Goal: Complete application form: Complete application form

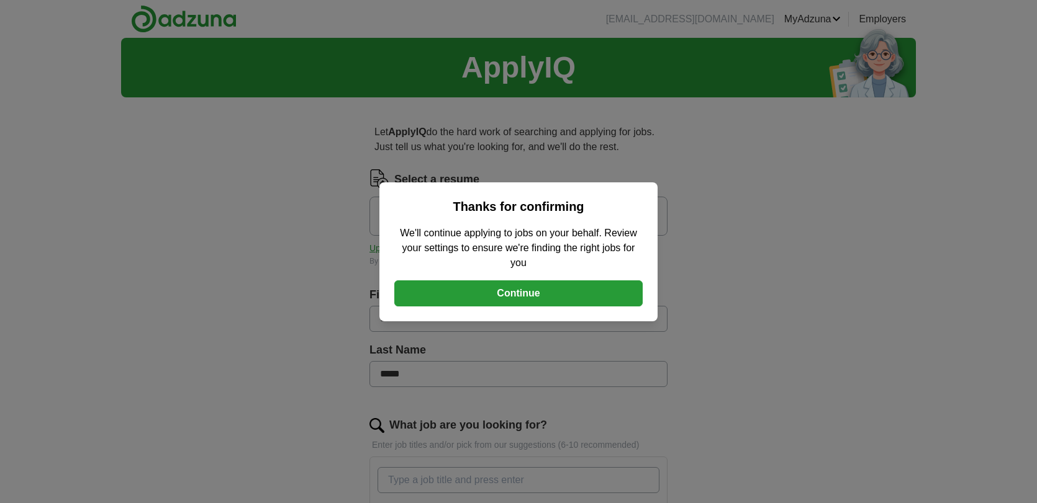
click at [499, 292] on button "Continue" at bounding box center [518, 294] width 248 height 26
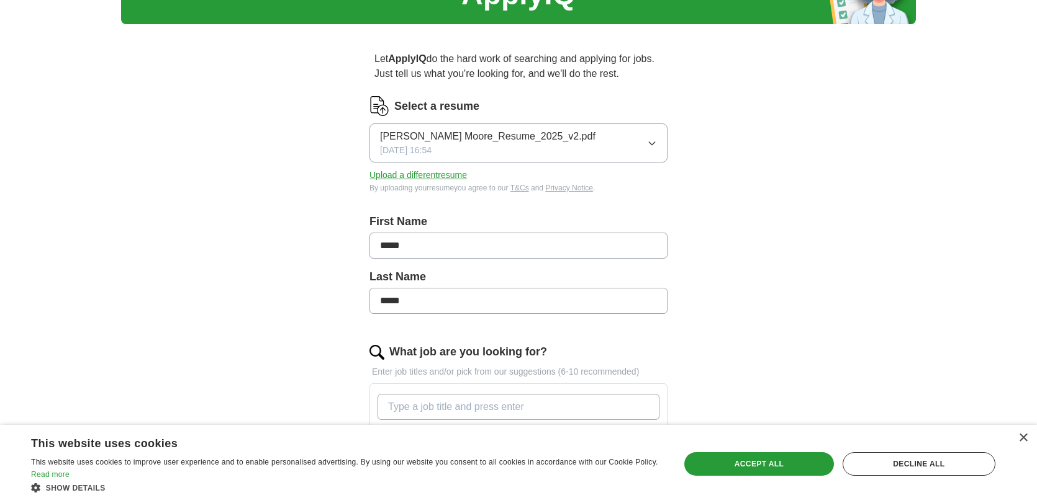
scroll to position [74, 0]
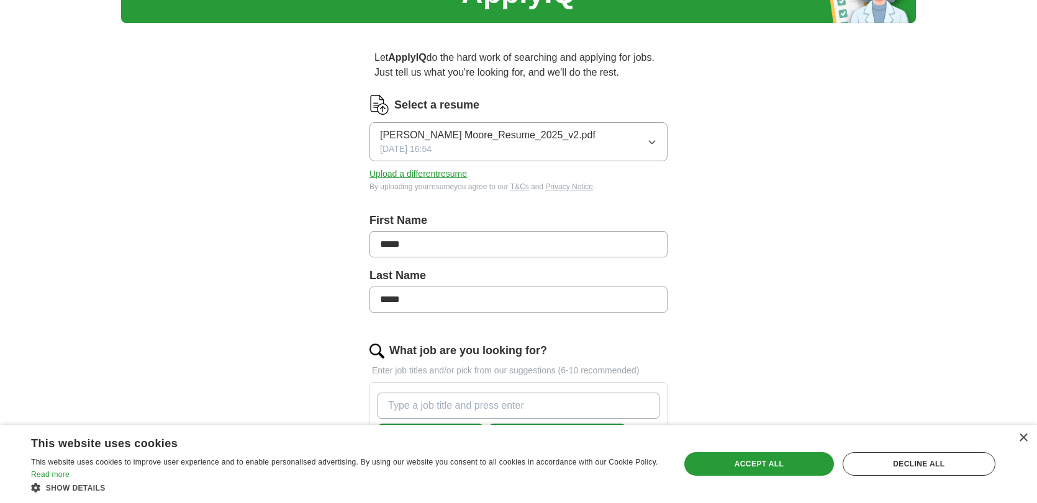
click at [651, 142] on icon "button" at bounding box center [652, 142] width 10 height 10
click at [452, 173] on button "Upload a different resume" at bounding box center [417, 174] width 97 height 13
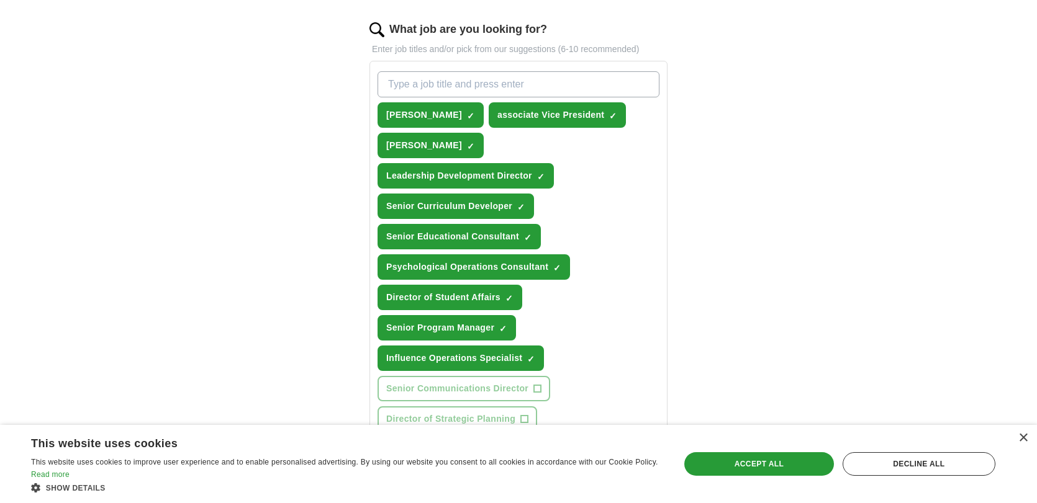
scroll to position [361, 0]
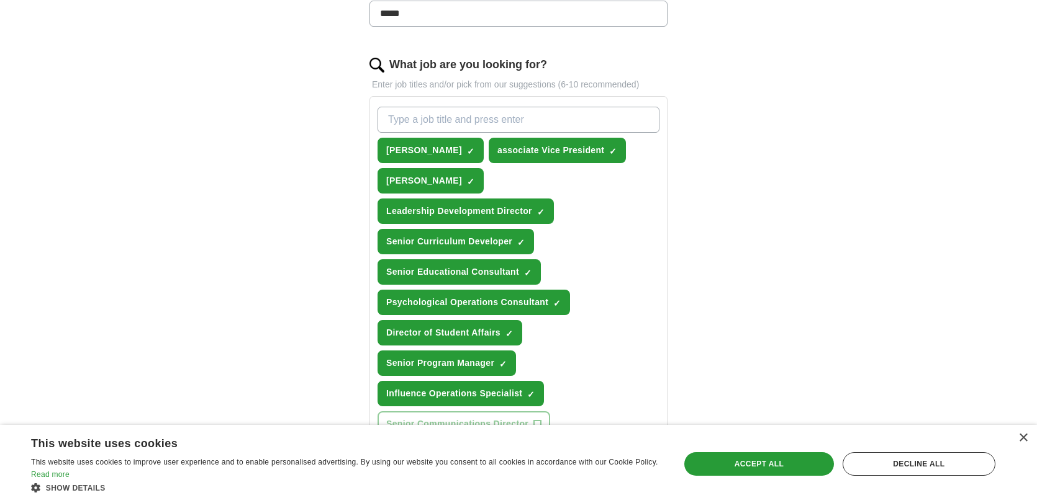
click at [513, 120] on input "What job are you looking for?" at bounding box center [518, 120] width 282 height 26
click at [0, 0] on span "×" at bounding box center [0, 0] width 0 height 0
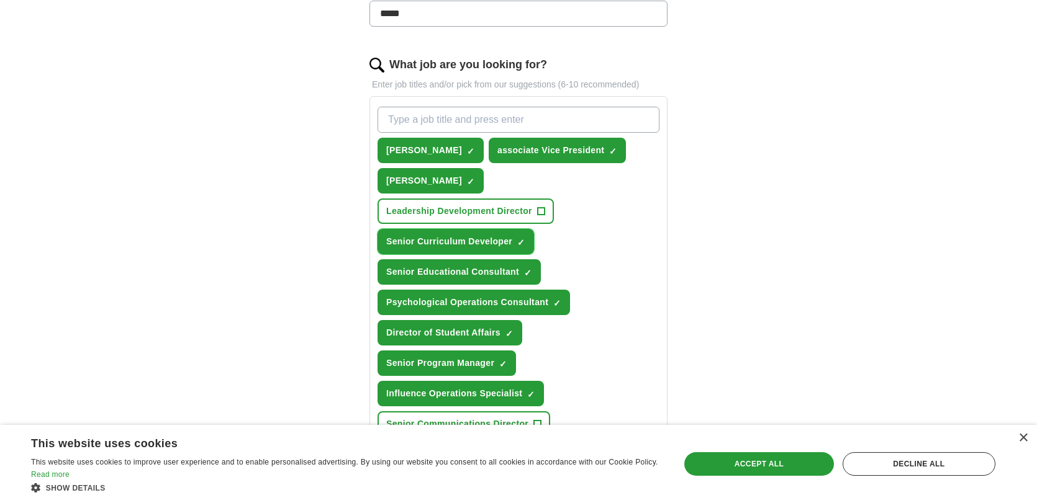
click at [0, 0] on span "×" at bounding box center [0, 0] width 0 height 0
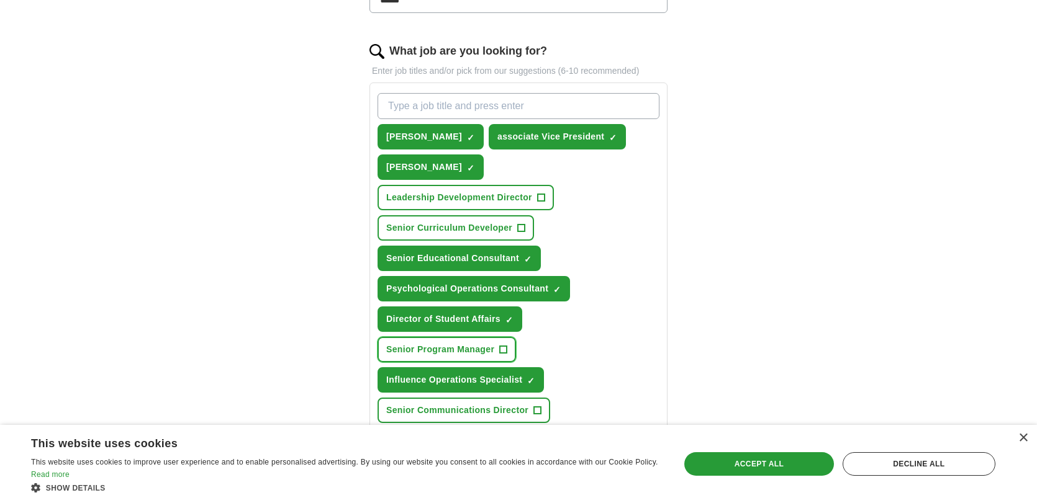
scroll to position [361, 0]
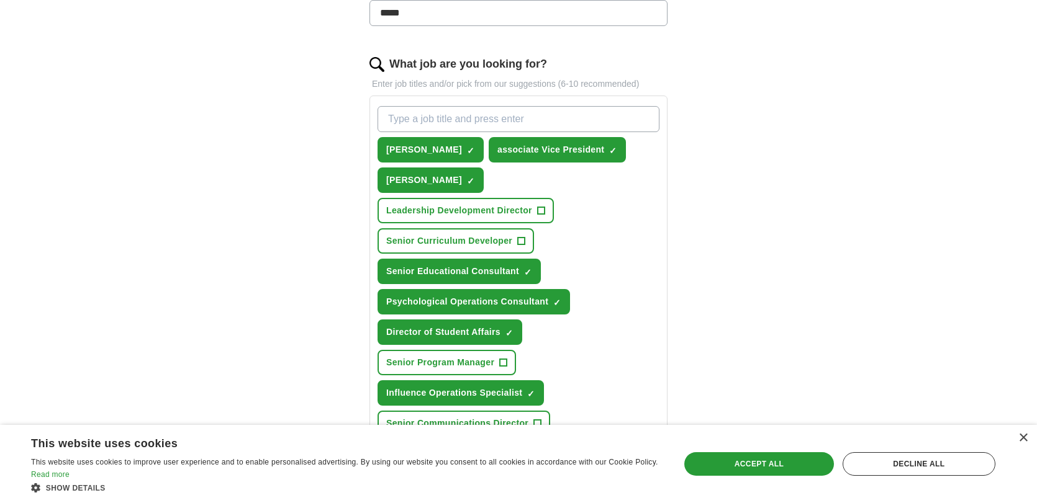
click at [499, 110] on input "What job are you looking for?" at bounding box center [518, 119] width 282 height 26
type input "Student affairs"
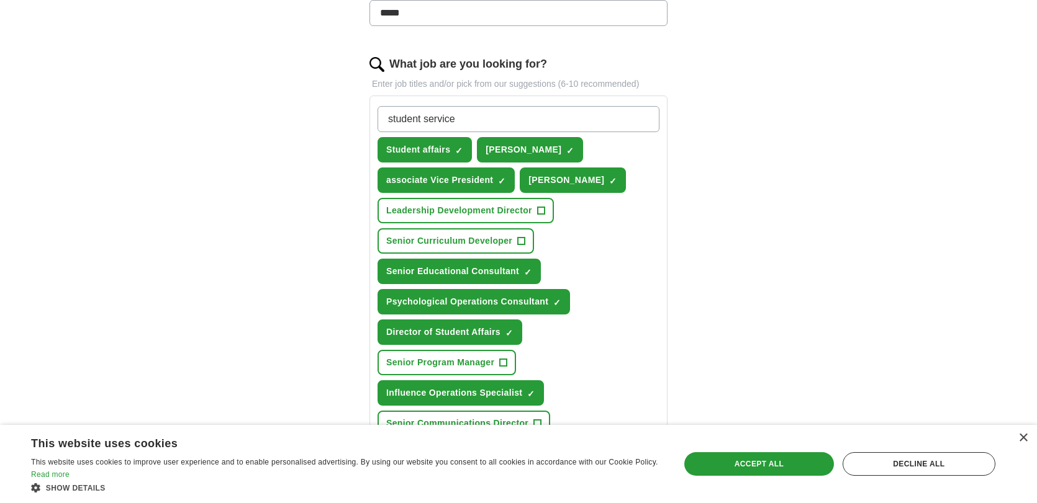
type input "student services"
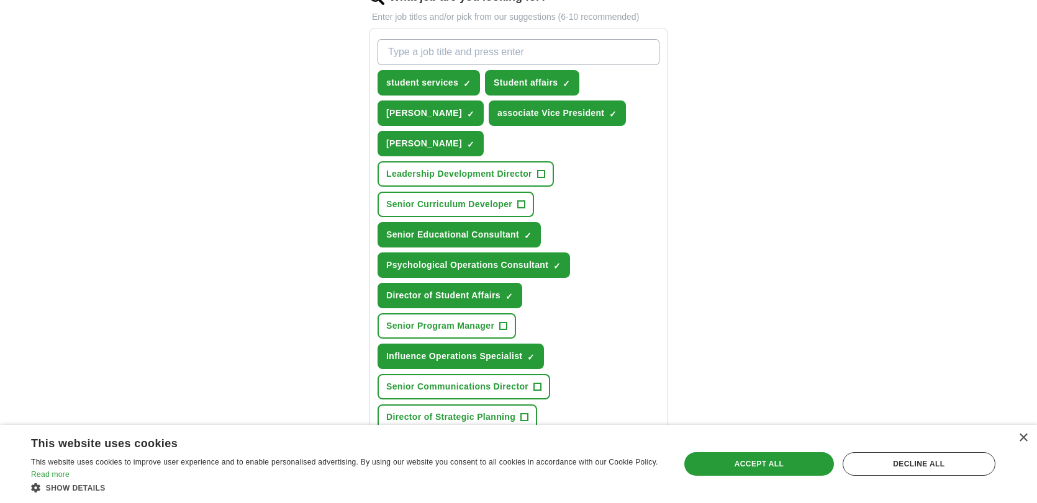
scroll to position [425, 0]
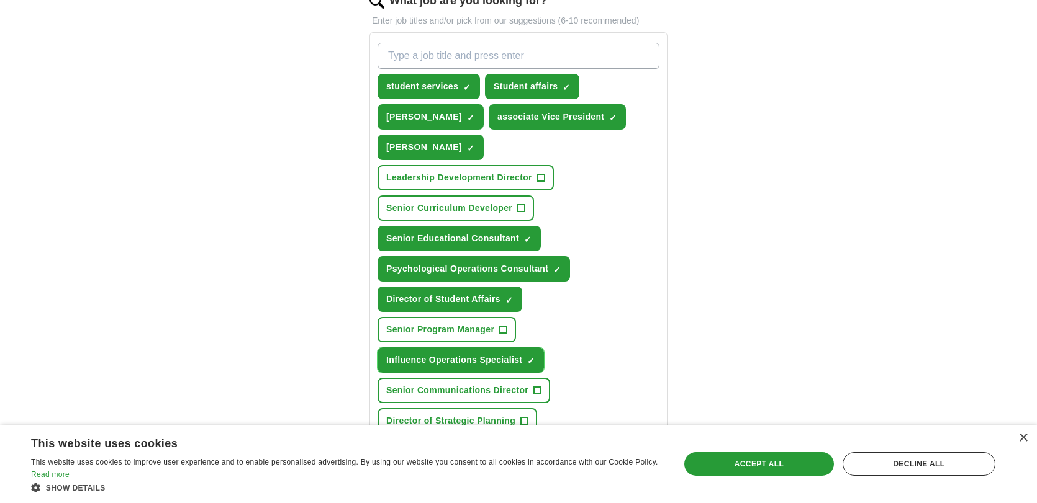
click at [0, 0] on span "×" at bounding box center [0, 0] width 0 height 0
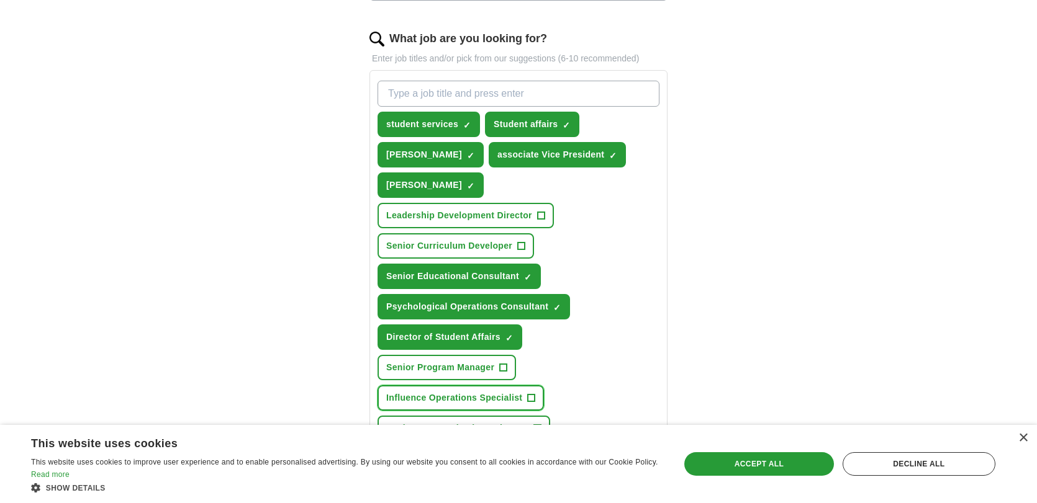
scroll to position [361, 0]
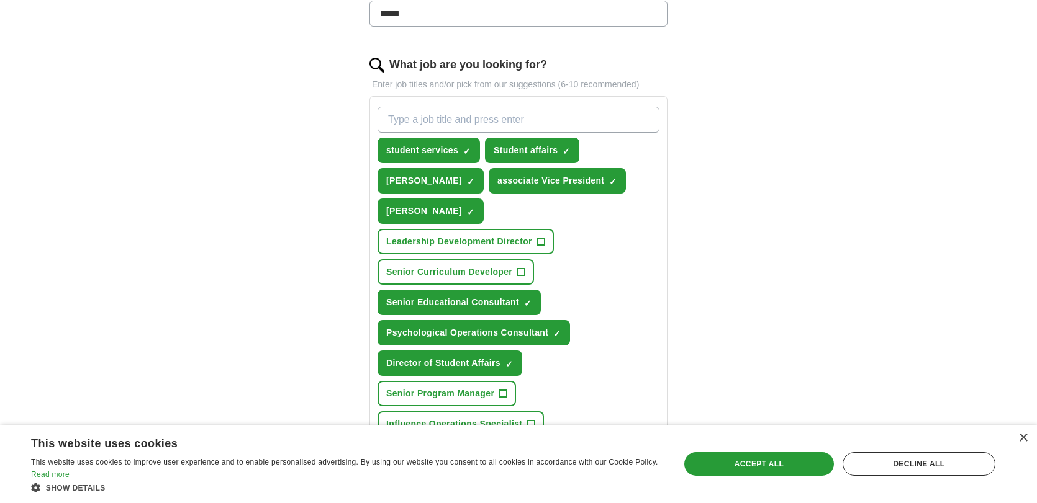
click at [531, 117] on input "What job are you looking for?" at bounding box center [518, 120] width 282 height 26
type input "information operations"
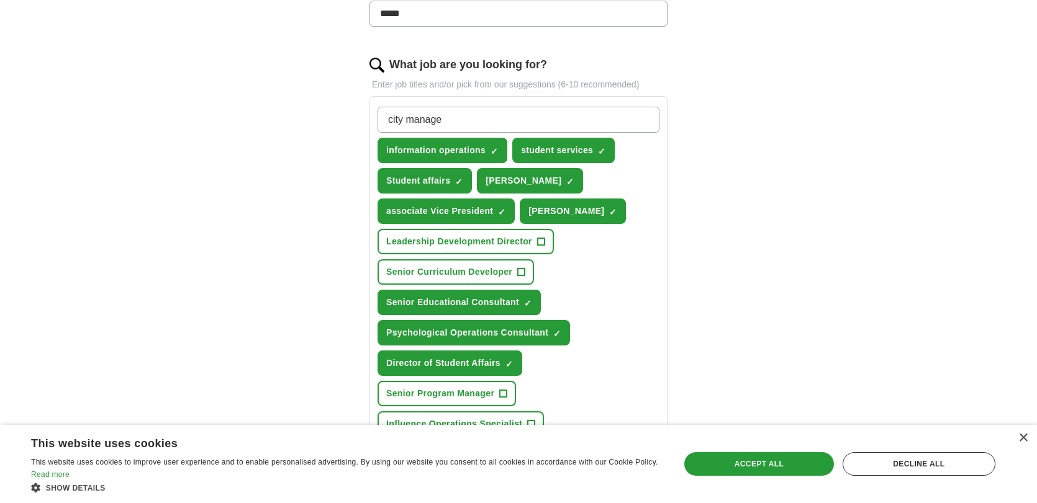
type input "city manager"
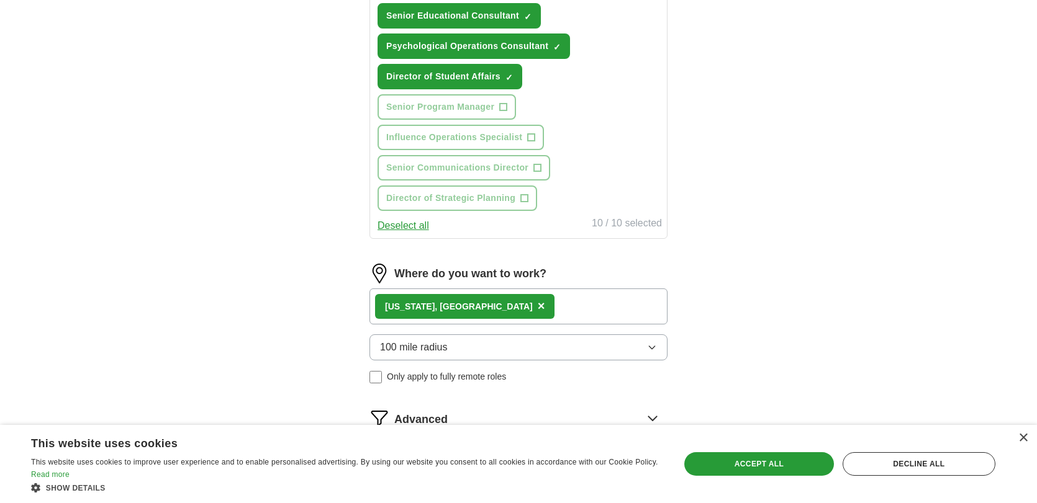
scroll to position [695, 0]
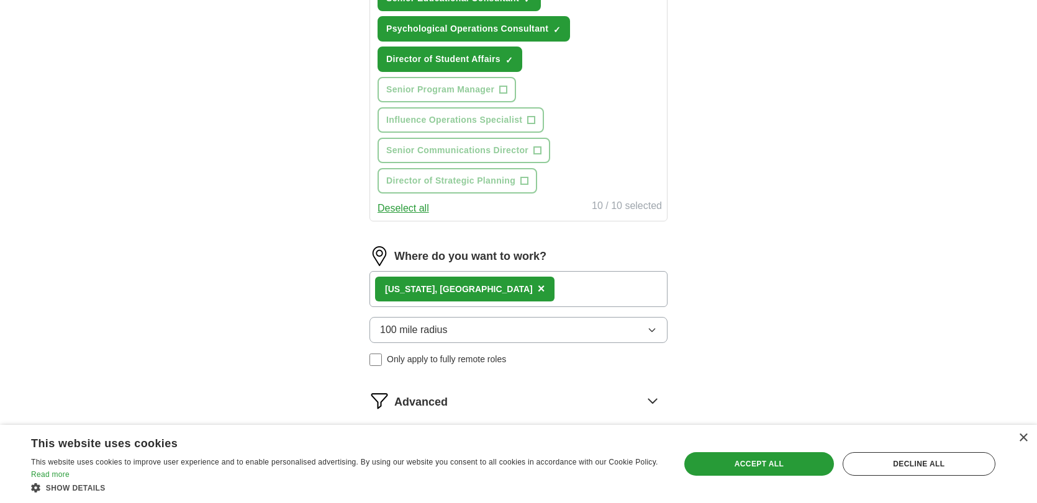
click at [518, 271] on div "[US_STATE], [GEOGRAPHIC_DATA] ×" at bounding box center [518, 289] width 298 height 36
click at [528, 271] on div "[US_STATE], [GEOGRAPHIC_DATA] ×" at bounding box center [518, 289] width 298 height 36
click at [549, 271] on div "[US_STATE], [GEOGRAPHIC_DATA] ×" at bounding box center [518, 289] width 298 height 36
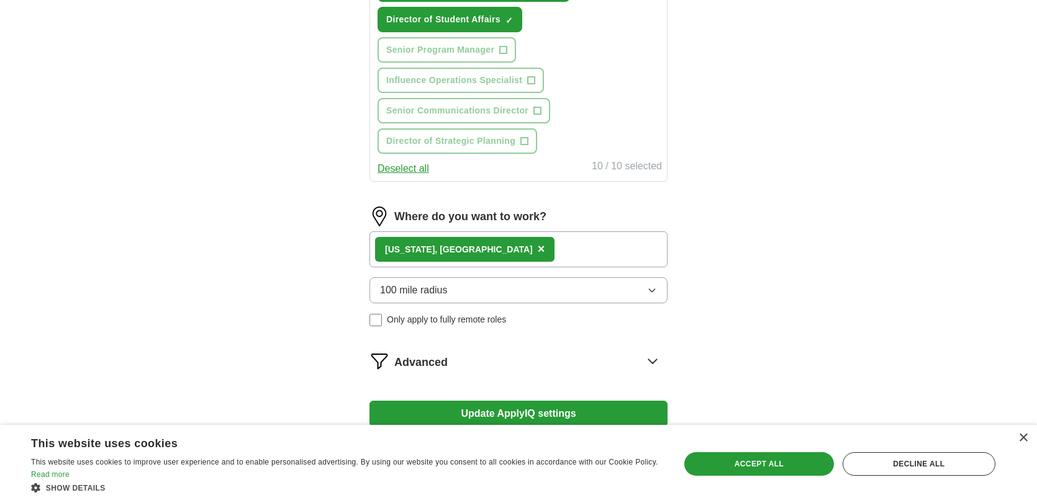
scroll to position [741, 0]
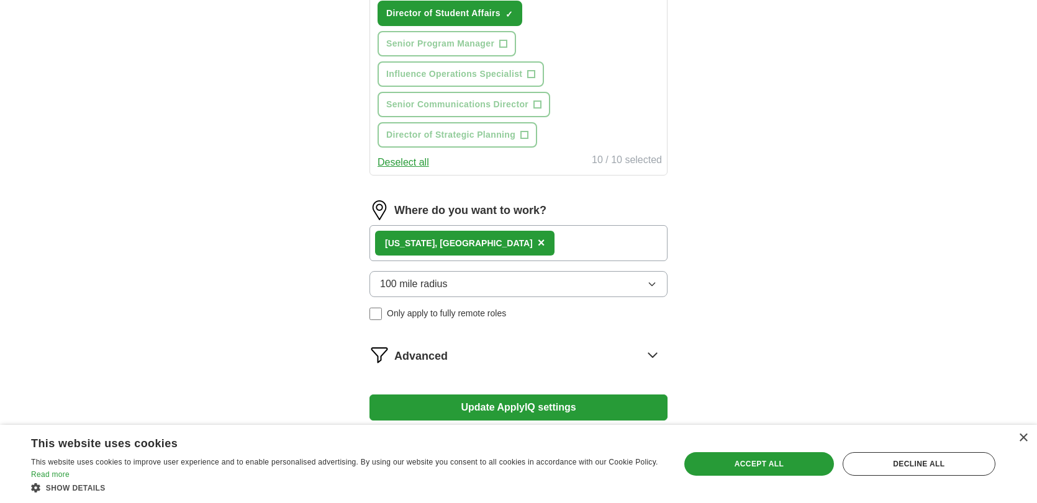
click at [491, 225] on div "[US_STATE], [GEOGRAPHIC_DATA] ×" at bounding box center [518, 243] width 298 height 36
click at [483, 225] on div "[US_STATE], [GEOGRAPHIC_DATA] ×" at bounding box center [518, 243] width 298 height 36
click at [554, 345] on div "Advanced" at bounding box center [530, 355] width 273 height 20
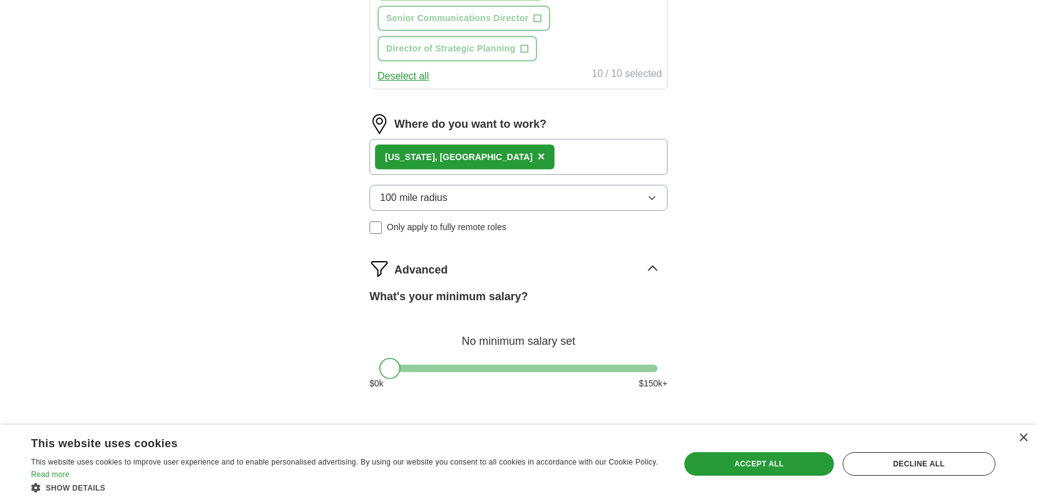
scroll to position [881, 0]
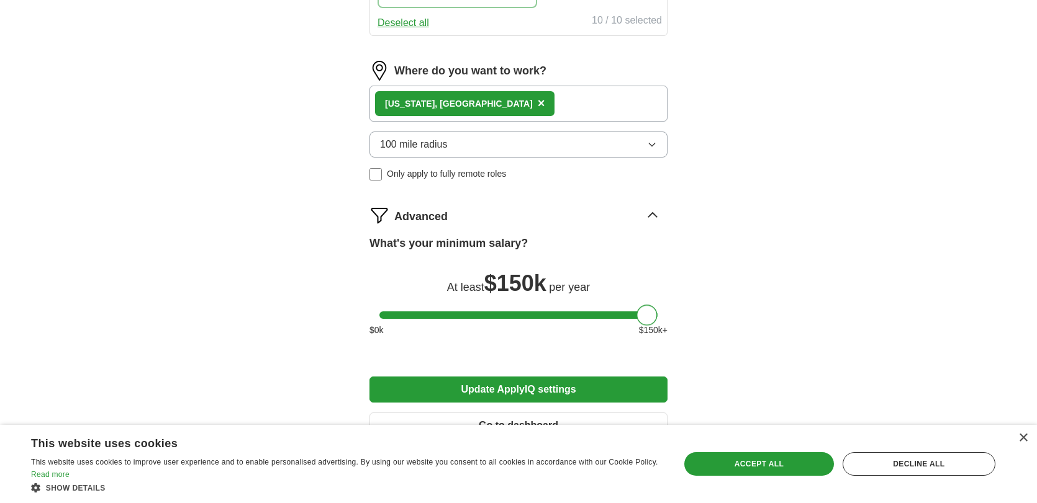
drag, startPoint x: 389, startPoint y: 287, endPoint x: 712, endPoint y: 276, distance: 323.6
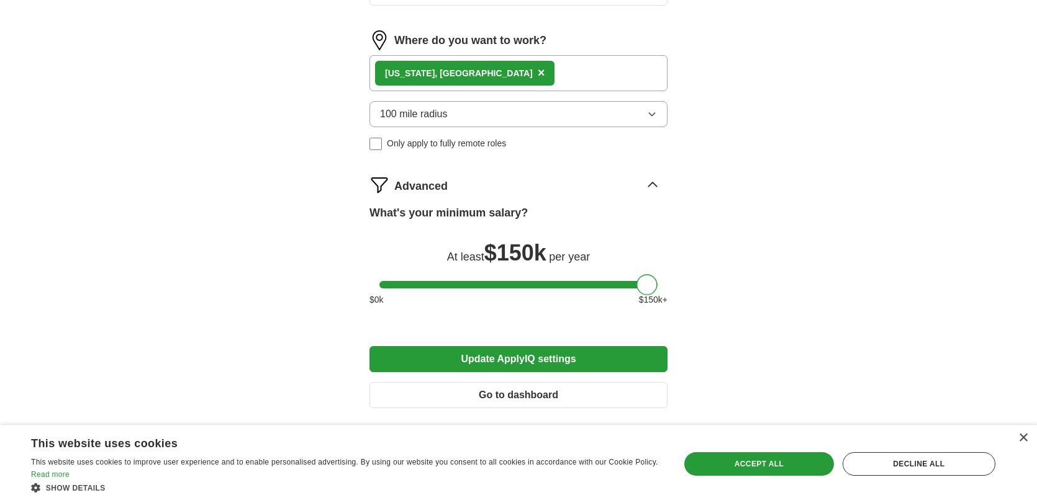
scroll to position [934, 0]
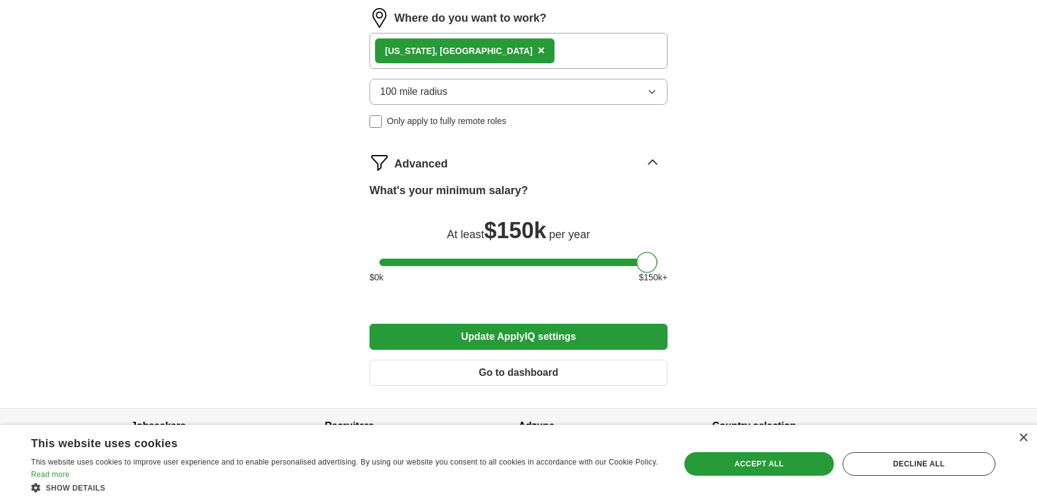
click at [538, 324] on button "Update ApplyIQ settings" at bounding box center [518, 337] width 298 height 26
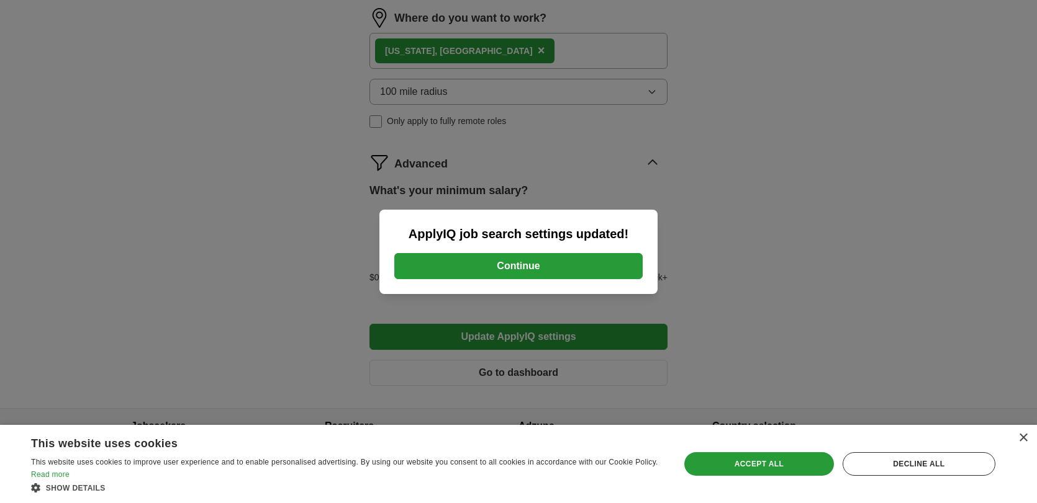
click at [599, 265] on button "Continue" at bounding box center [518, 266] width 248 height 26
